Goal: Navigation & Orientation: Find specific page/section

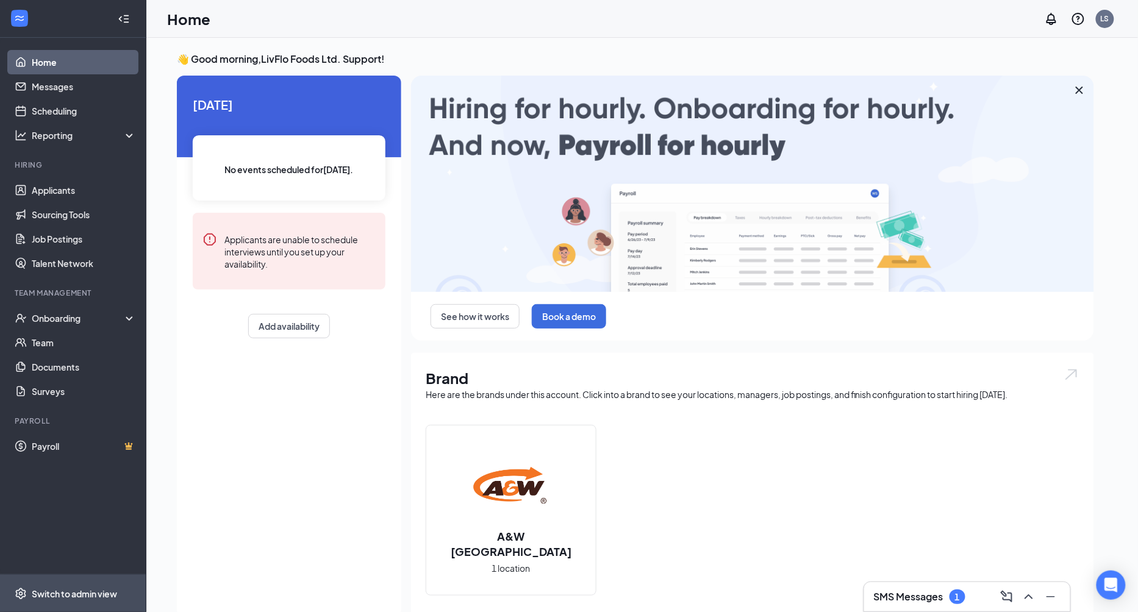
click at [76, 590] on div "Switch to admin view" at bounding box center [74, 594] width 85 height 12
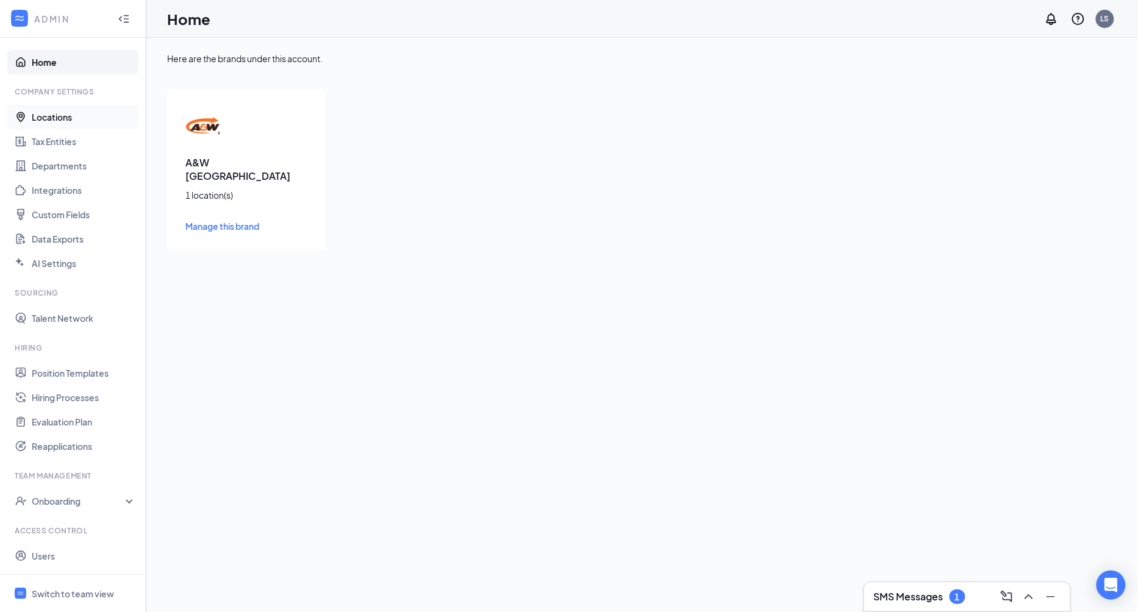
click at [96, 116] on link "Locations" at bounding box center [84, 117] width 104 height 24
